Goal: Use online tool/utility: Utilize a website feature to perform a specific function

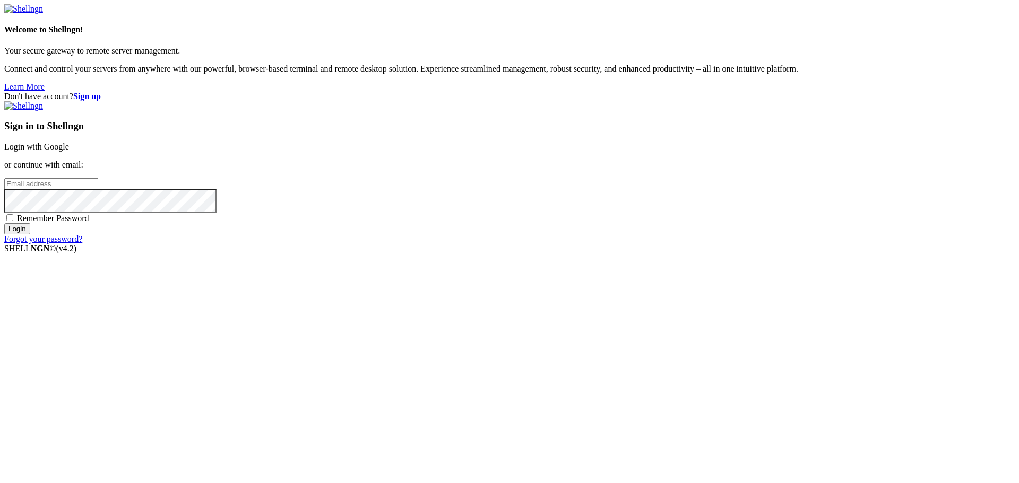
type input "[PERSON_NAME][EMAIL_ADDRESS][DOMAIN_NAME]"
click at [30, 234] on input "Login" at bounding box center [17, 228] width 26 height 11
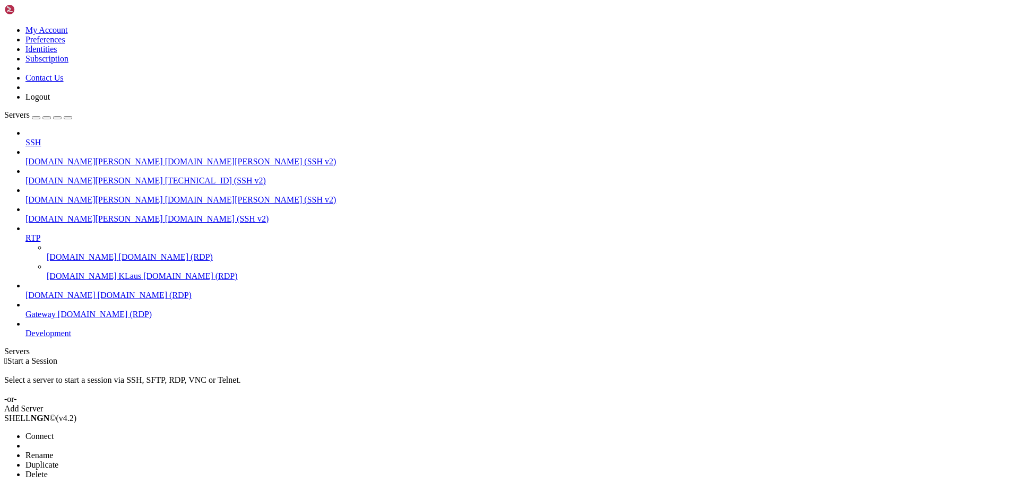
click at [54, 432] on span "Connect" at bounding box center [39, 436] width 28 height 9
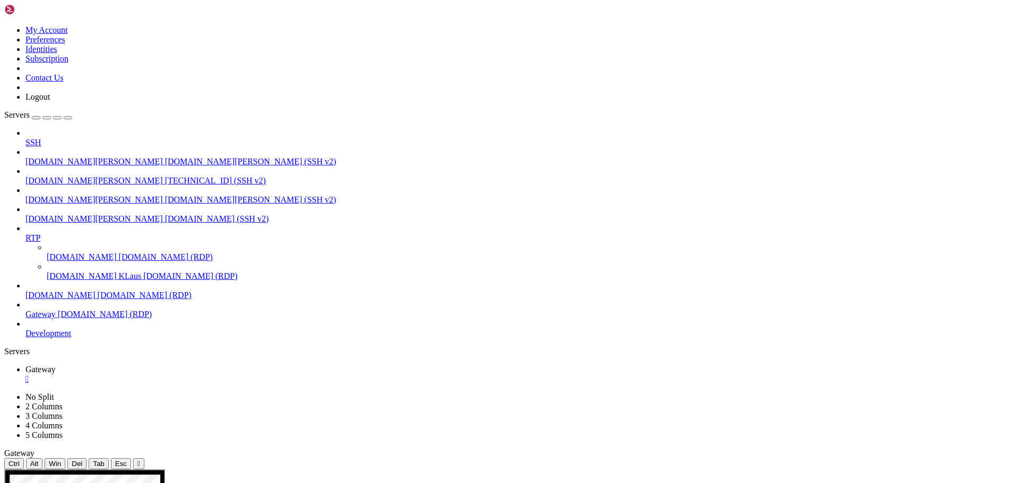
click at [140, 460] on div "" at bounding box center [138, 464] width 3 height 8
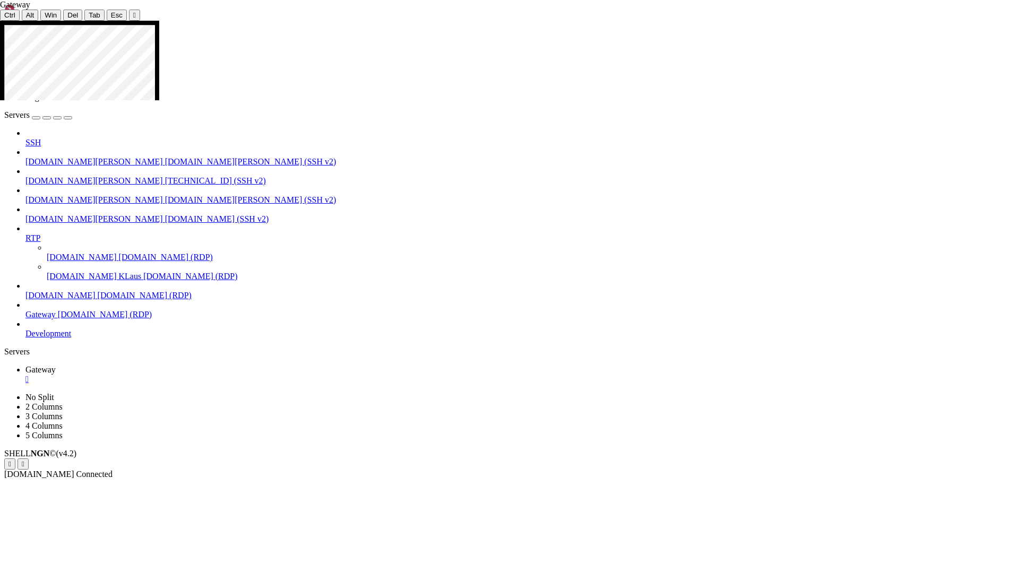
drag, startPoint x: 146, startPoint y: 438, endPoint x: 140, endPoint y: 541, distance: 103.1
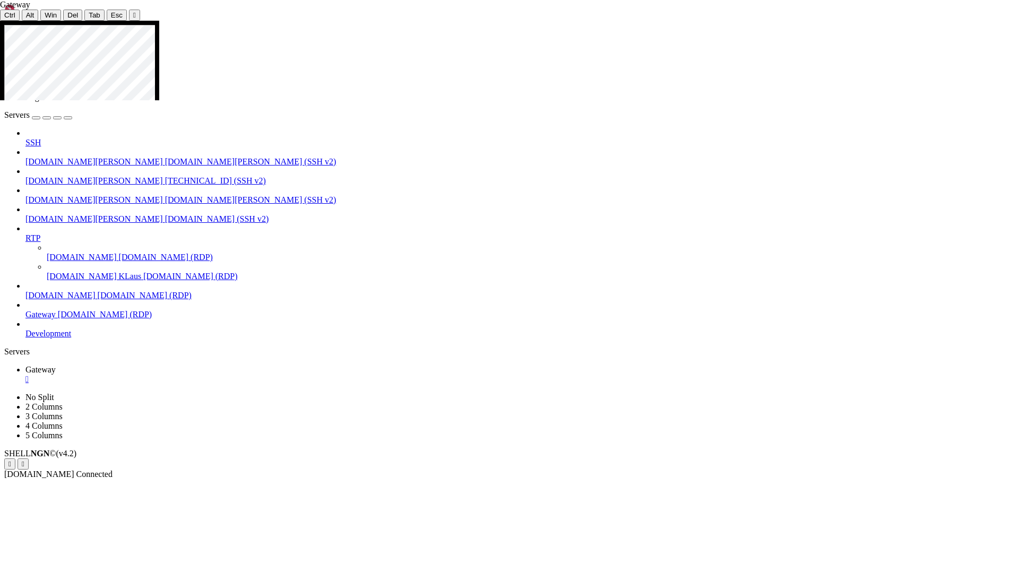
drag, startPoint x: 149, startPoint y: 470, endPoint x: 150, endPoint y: 543, distance: 73.8
drag, startPoint x: 144, startPoint y: 427, endPoint x: 153, endPoint y: 373, distance: 53.9
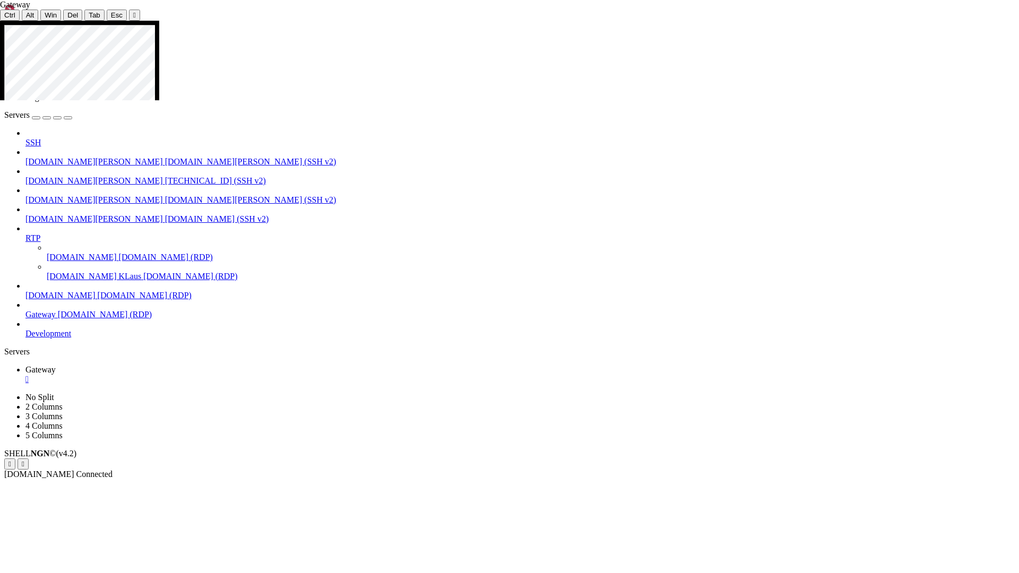
drag, startPoint x: 577, startPoint y: 285, endPoint x: 579, endPoint y: 262, distance: 23.4
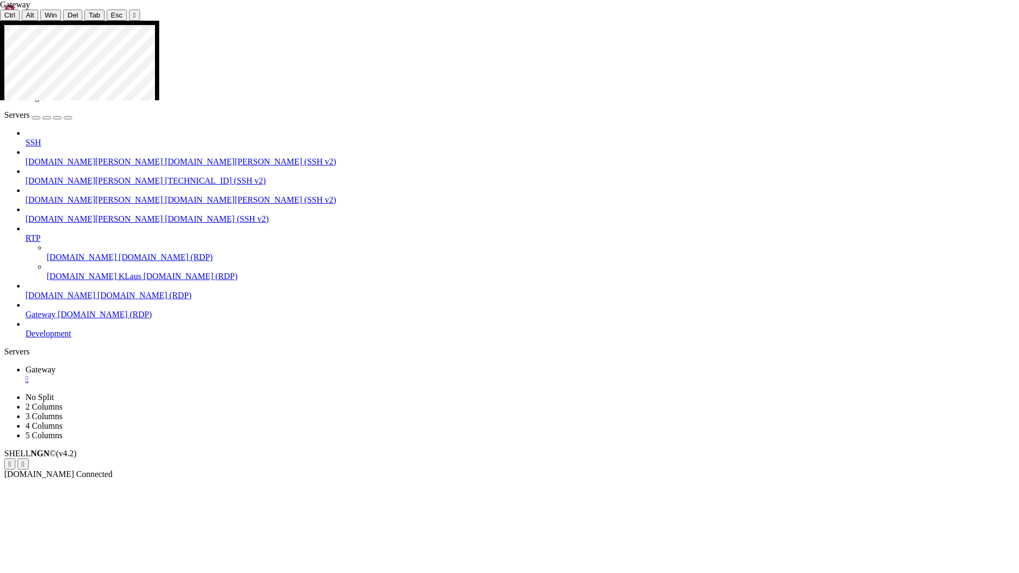
drag, startPoint x: 575, startPoint y: 284, endPoint x: 570, endPoint y: 328, distance: 44.3
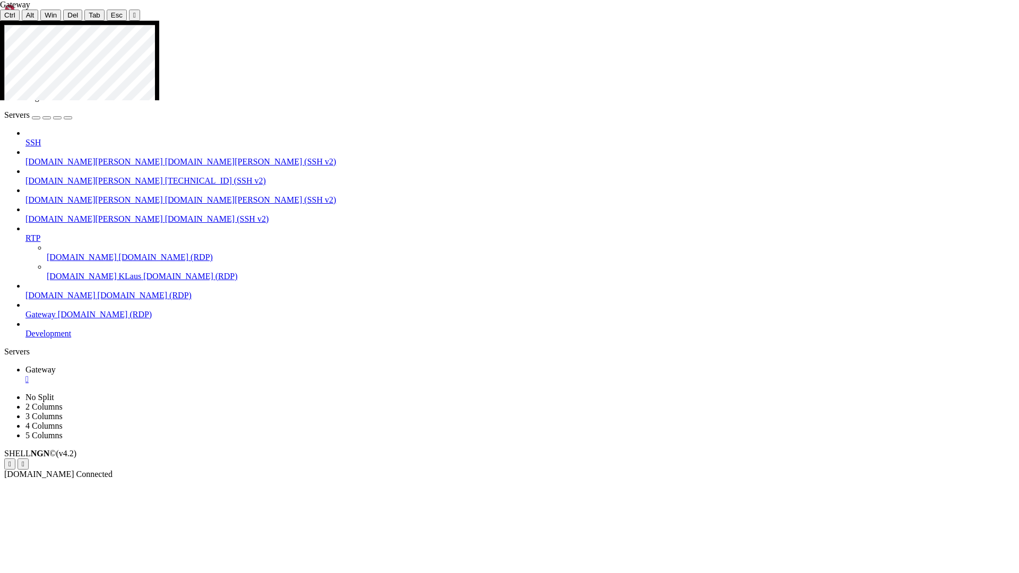
drag, startPoint x: 167, startPoint y: 112, endPoint x: 305, endPoint y: 114, distance: 137.4
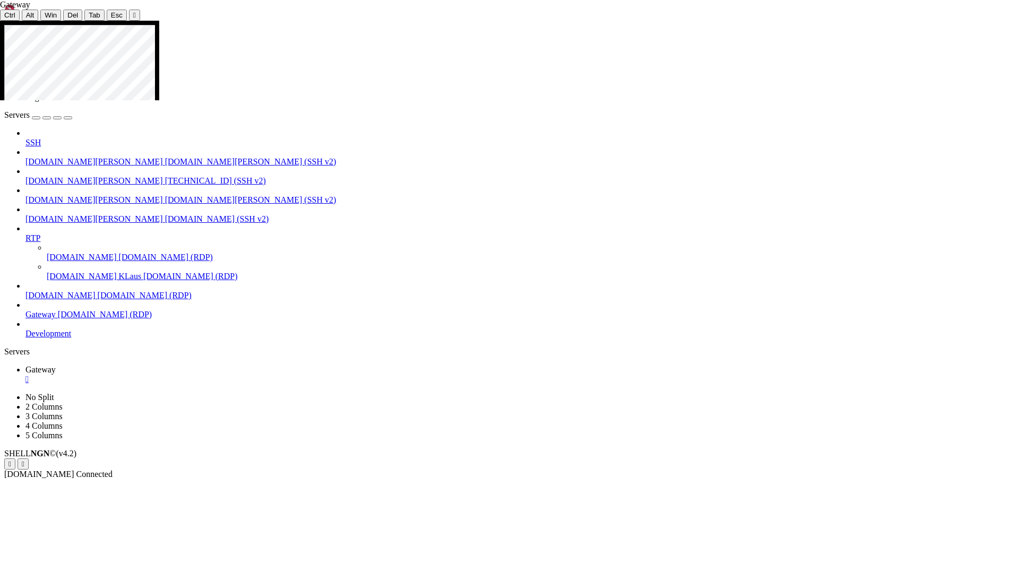
drag, startPoint x: 500, startPoint y: 293, endPoint x: 329, endPoint y: 291, distance: 170.8
